Goal: Transaction & Acquisition: Purchase product/service

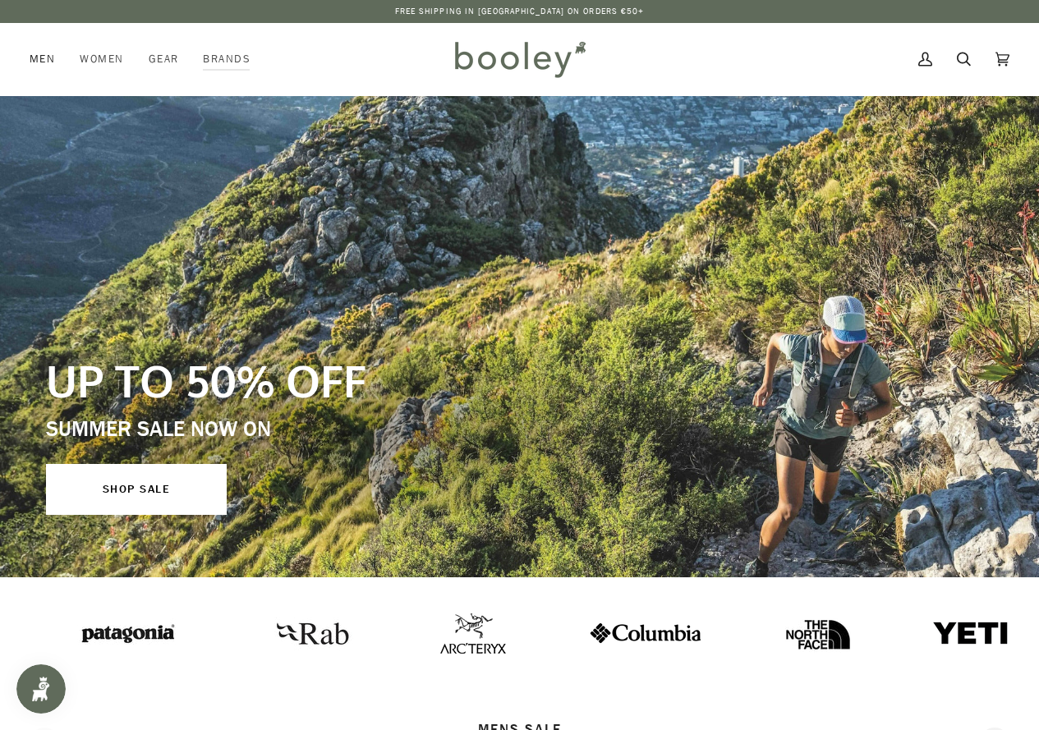
click at [54, 57] on link "Men" at bounding box center [49, 59] width 38 height 72
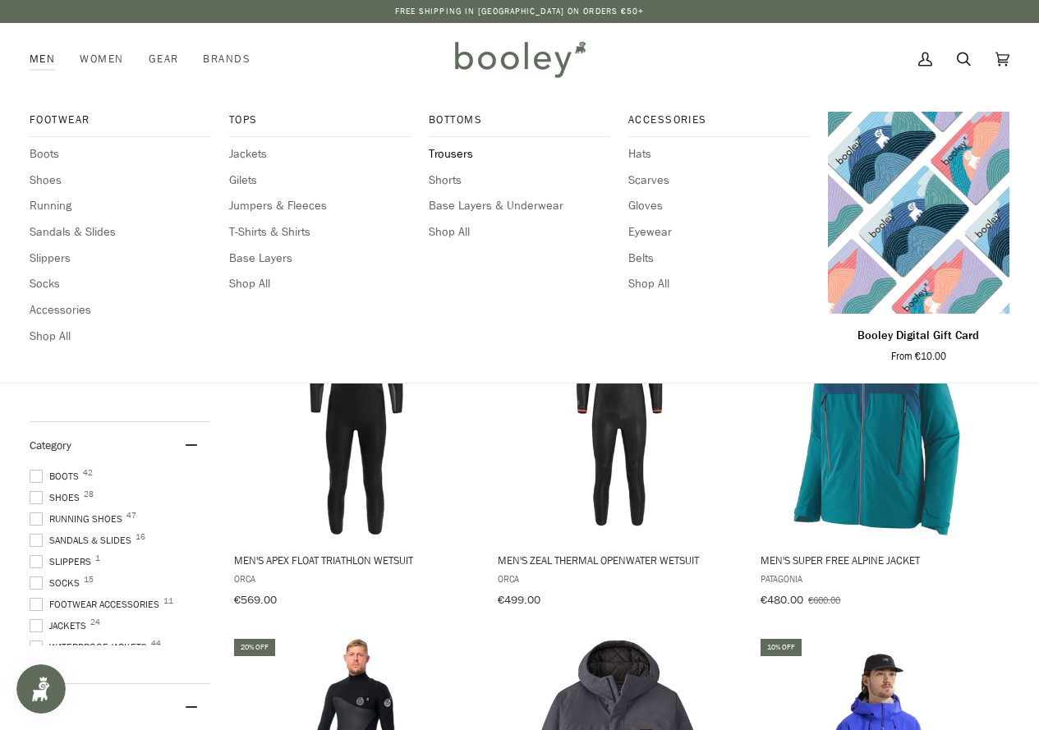
click at [444, 161] on span "Trousers" at bounding box center [519, 154] width 181 height 18
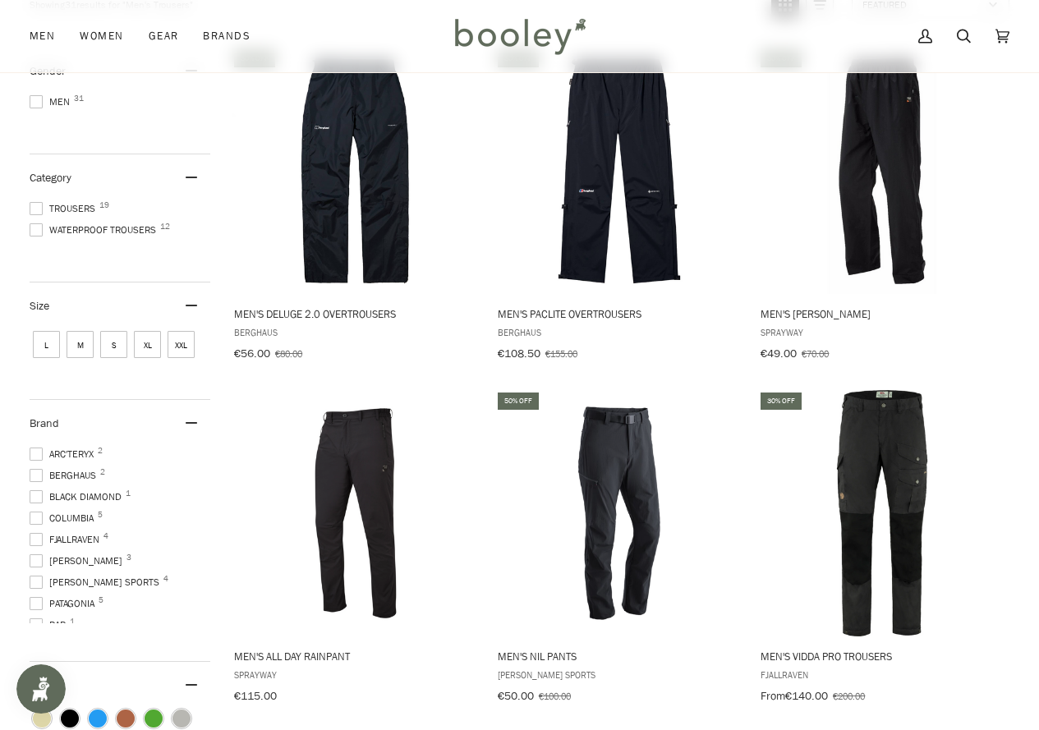
scroll to position [1, 0]
click at [149, 342] on span "XL" at bounding box center [147, 343] width 27 height 27
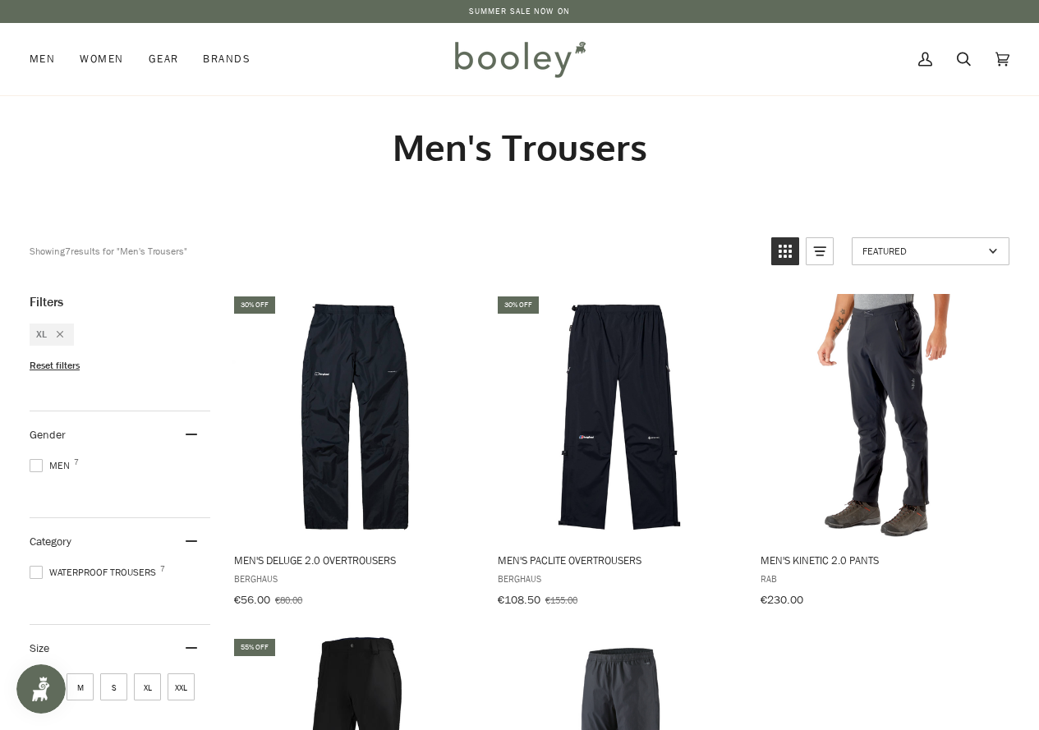
click at [176, 686] on span "XXL" at bounding box center [181, 686] width 27 height 27
